Goal: Complete application form

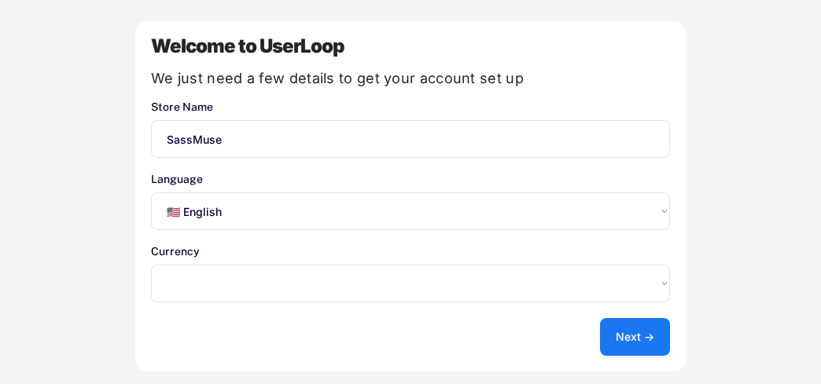
select select ""en""
select select ""1348695171700984260__LOOKUP__1635527640311x408612641781737900""
click at [630, 322] on button "Next →" at bounding box center [635, 337] width 70 height 38
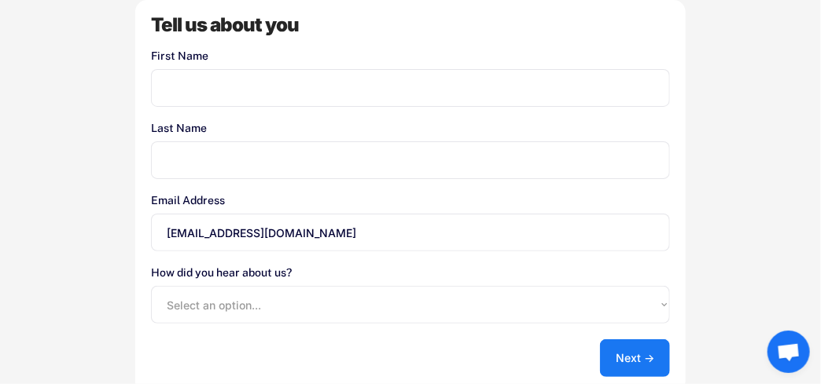
click at [178, 73] on input "input" at bounding box center [410, 88] width 519 height 38
type input "[PERSON_NAME]"
type input "Nyathi"
click at [233, 298] on select "Select an option... Shopify App Store Google UserLoop Blog Referred by a friend…" at bounding box center [410, 305] width 519 height 38
select select ""shopify_app_store""
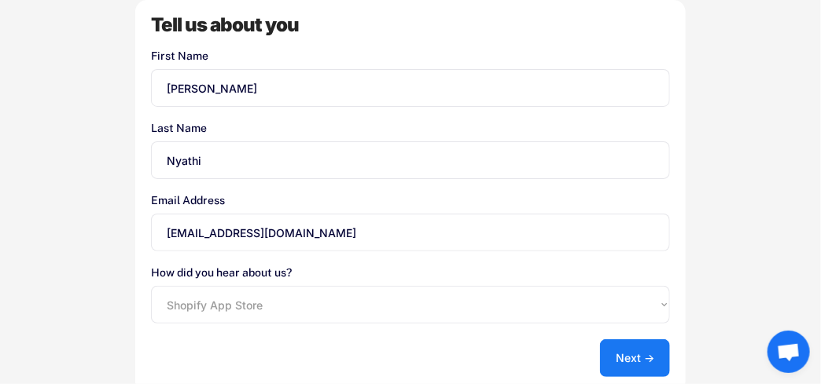
click at [151, 286] on select "Select an option... Shopify App Store Google UserLoop Blog Referred by a friend…" at bounding box center [410, 305] width 519 height 38
click at [631, 359] on button "Next →" at bounding box center [635, 359] width 70 height 38
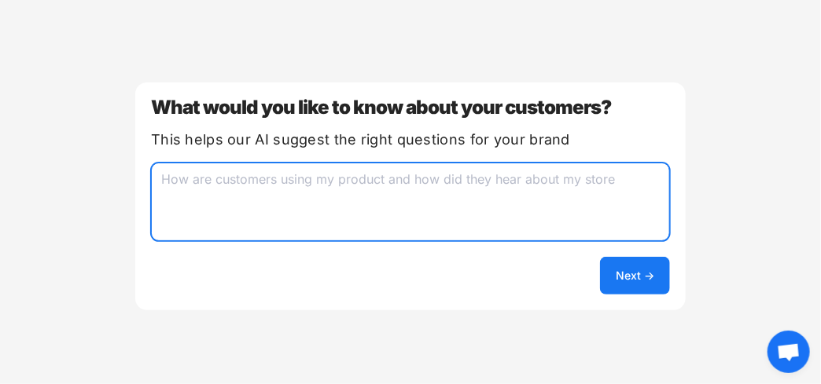
click at [287, 214] on textarea at bounding box center [410, 202] width 519 height 79
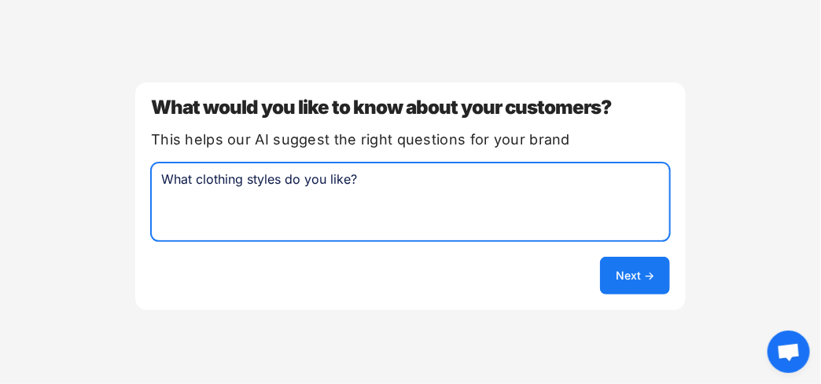
type textarea "What clothing styles do you like?"
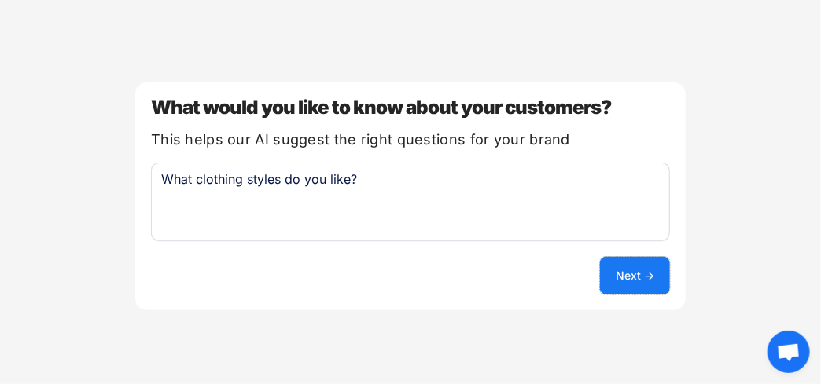
click at [617, 273] on button "Next →" at bounding box center [635, 276] width 70 height 38
select select ""unlimited""
